Goal: Find specific page/section

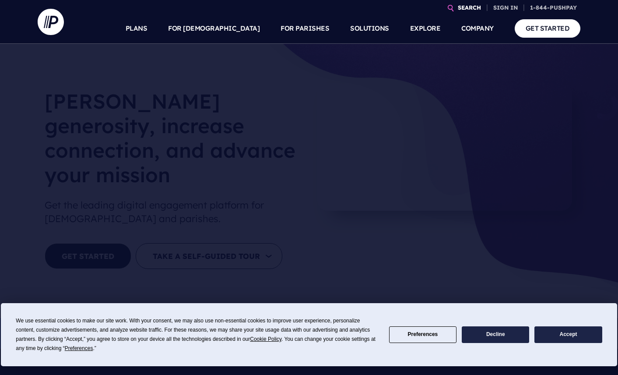
click at [460, 6] on link "SEARCH" at bounding box center [469, 7] width 30 height 15
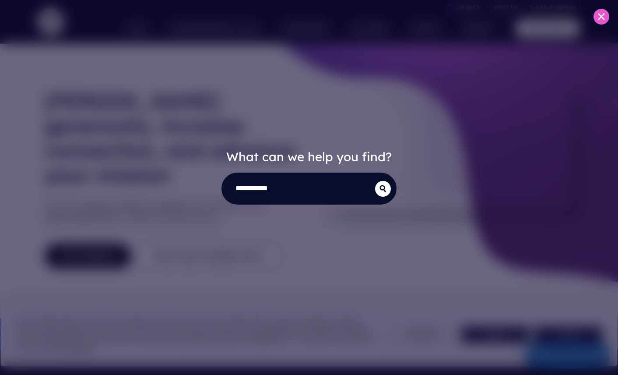
type input "**********"
click at [375, 181] on button "submit" at bounding box center [383, 189] width 16 height 16
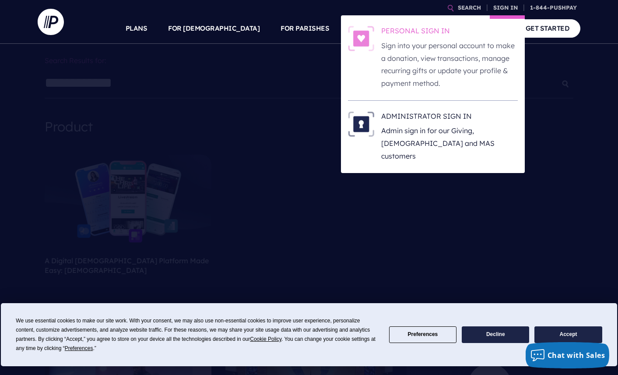
click at [481, 50] on p "Sign into your personal account to make a donation, view transactions, manage r…" at bounding box center [449, 64] width 137 height 50
